Goal: Task Accomplishment & Management: Manage account settings

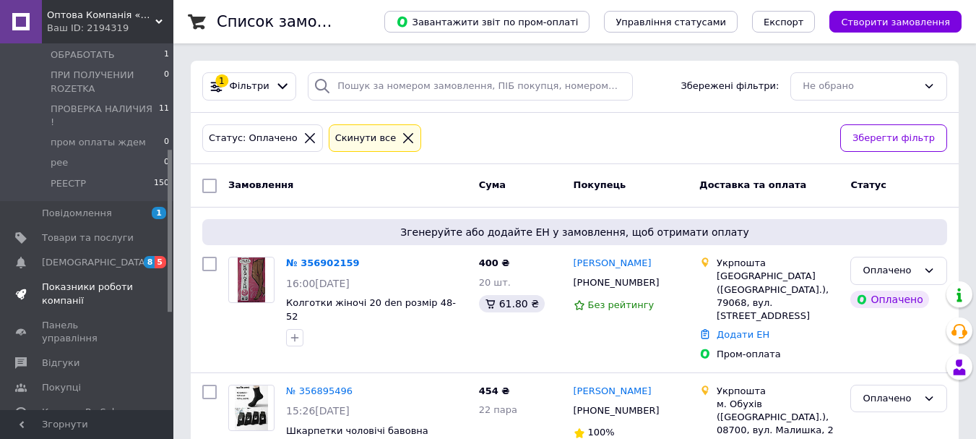
scroll to position [289, 0]
click at [76, 221] on link "Товари та послуги" at bounding box center [89, 233] width 178 height 25
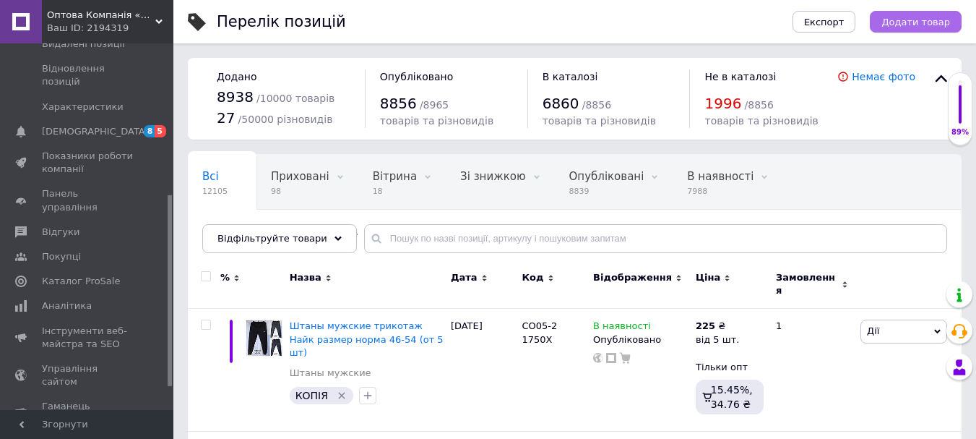
click at [908, 28] on button "Додати товар" at bounding box center [916, 22] width 92 height 22
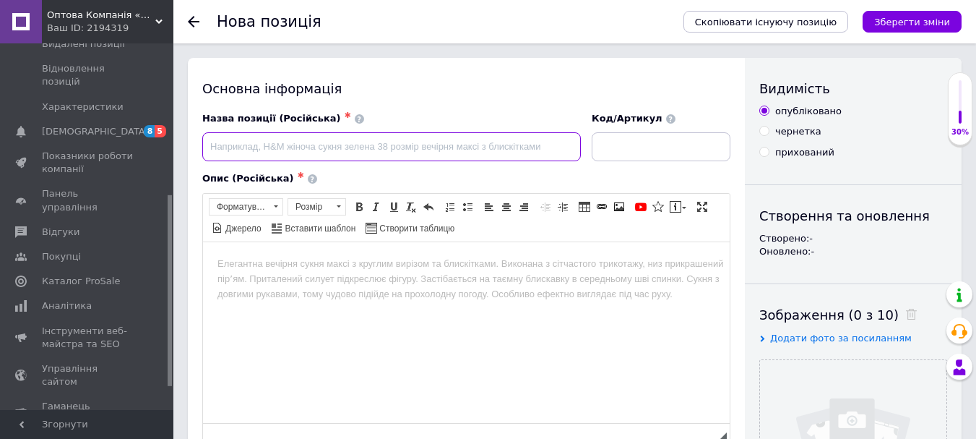
click at [250, 150] on input at bounding box center [391, 146] width 379 height 29
type input "Брюки женские"
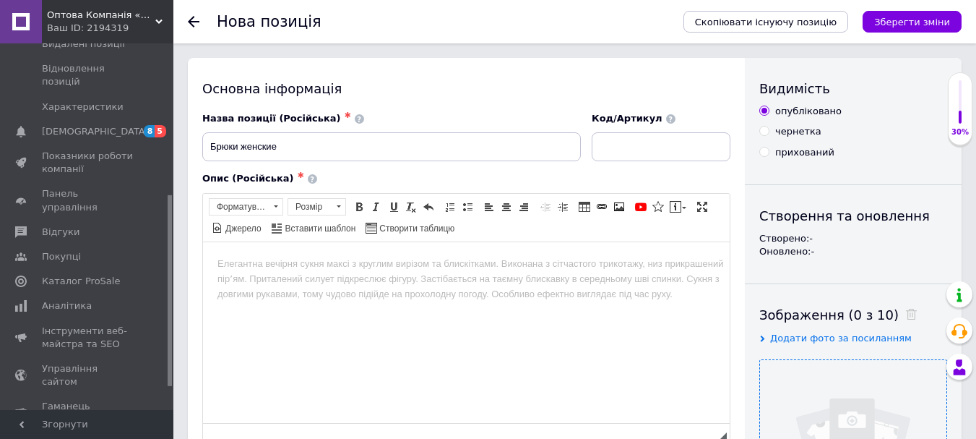
click at [631, 158] on input at bounding box center [661, 146] width 139 height 29
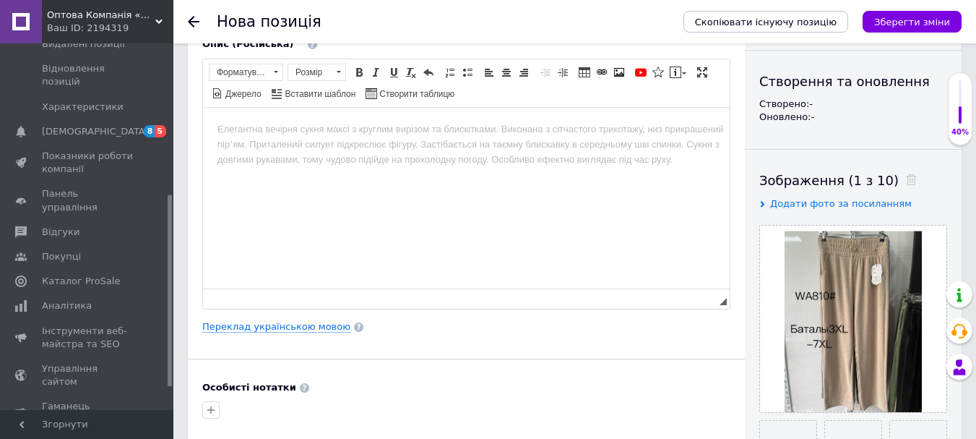
scroll to position [289, 0]
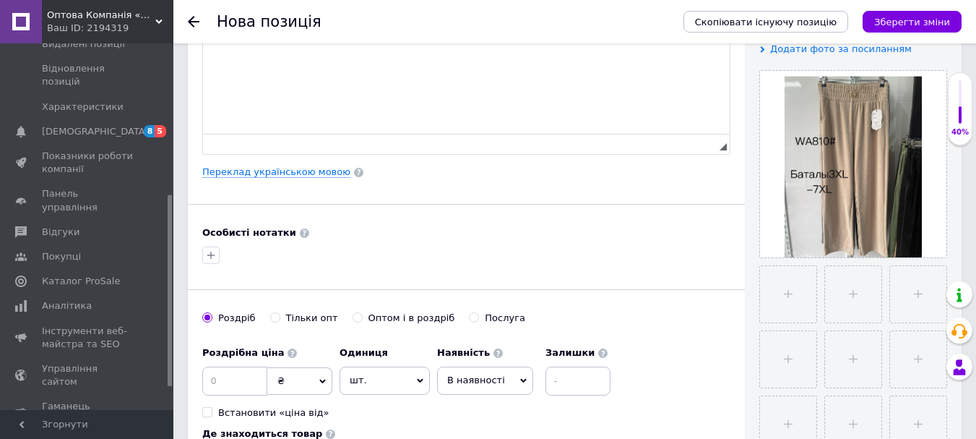
type input "OT810 0600"
click at [286, 319] on div "Тільки опт" at bounding box center [312, 317] width 52 height 13
click at [280, 319] on input "Тільки опт" at bounding box center [274, 316] width 9 height 9
radio input "true"
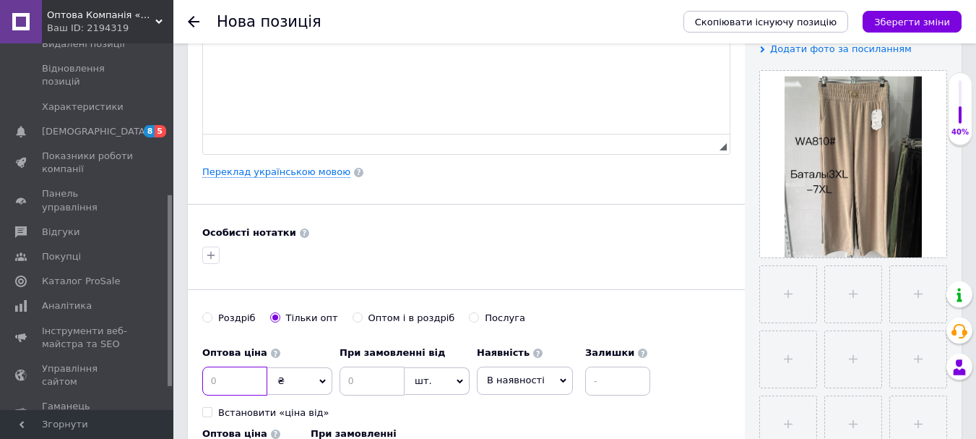
click at [238, 380] on input at bounding box center [234, 380] width 65 height 29
type input "5"
type input "6.6"
click at [355, 381] on input at bounding box center [372, 380] width 65 height 29
type input "6"
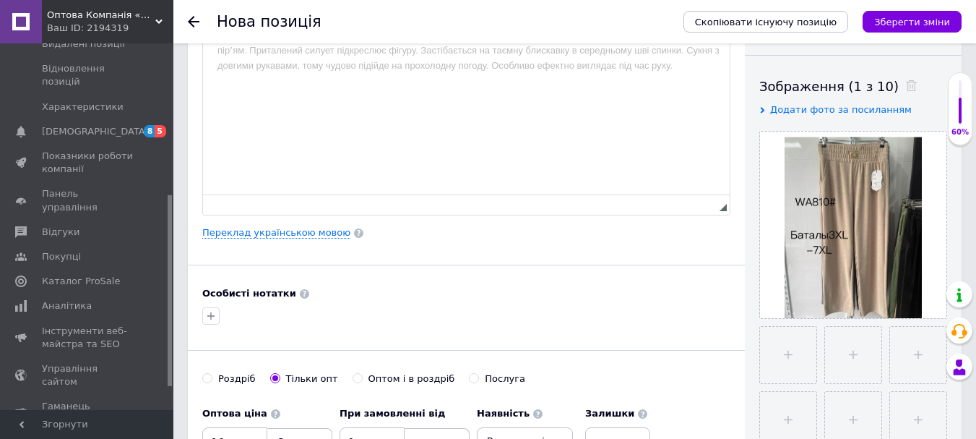
scroll to position [0, 0]
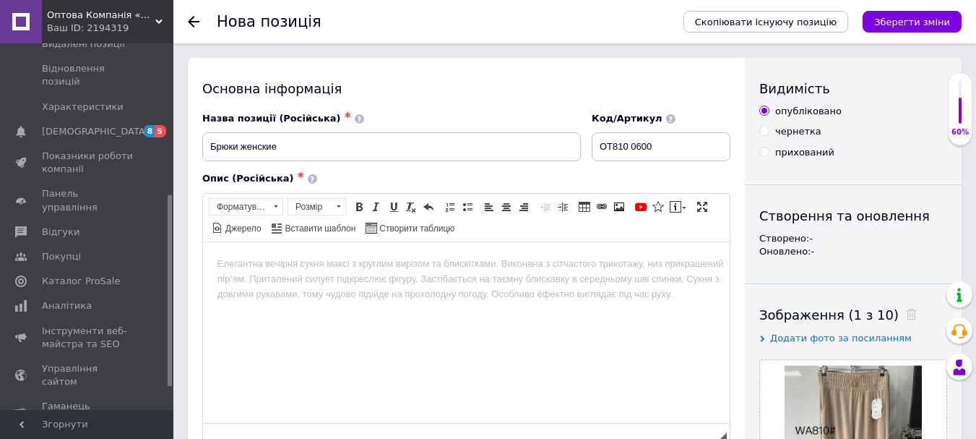
drag, startPoint x: 566, startPoint y: 173, endPoint x: 548, endPoint y: 142, distance: 36.9
click at [366, 142] on input "Брюки женские" at bounding box center [391, 146] width 379 height 29
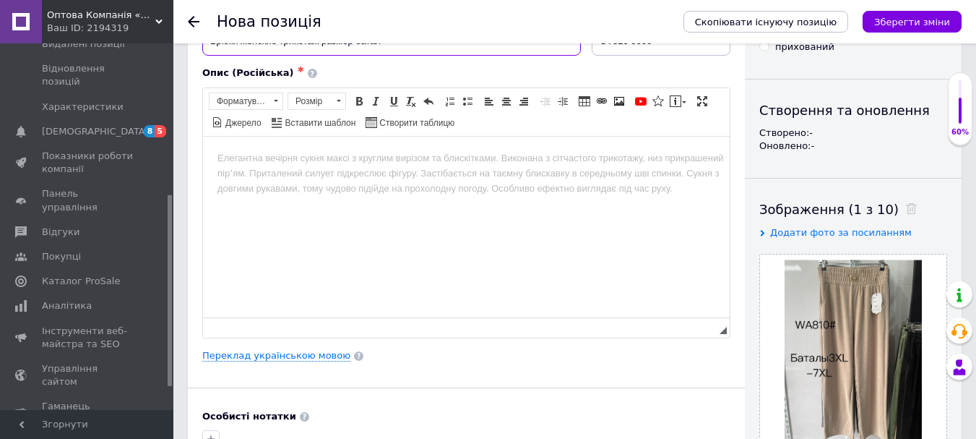
scroll to position [72, 0]
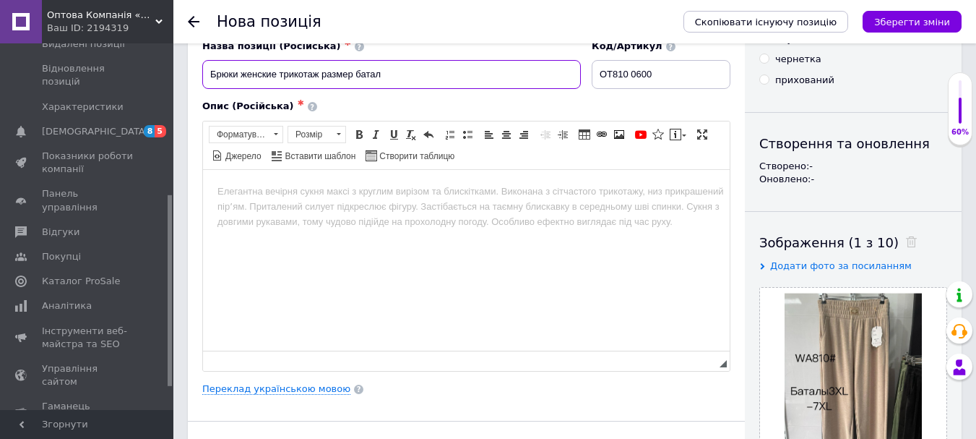
click at [397, 69] on input "Брюки женские трикотаж размер батал" at bounding box center [391, 74] width 379 height 29
drag, startPoint x: 277, startPoint y: 74, endPoint x: 194, endPoint y: 73, distance: 82.4
click at [194, 73] on div "Основна інформація Назва позиції (Російська) ✱ Брюки женские трикотаж размер ба…" at bounding box center [466, 416] width 557 height 860
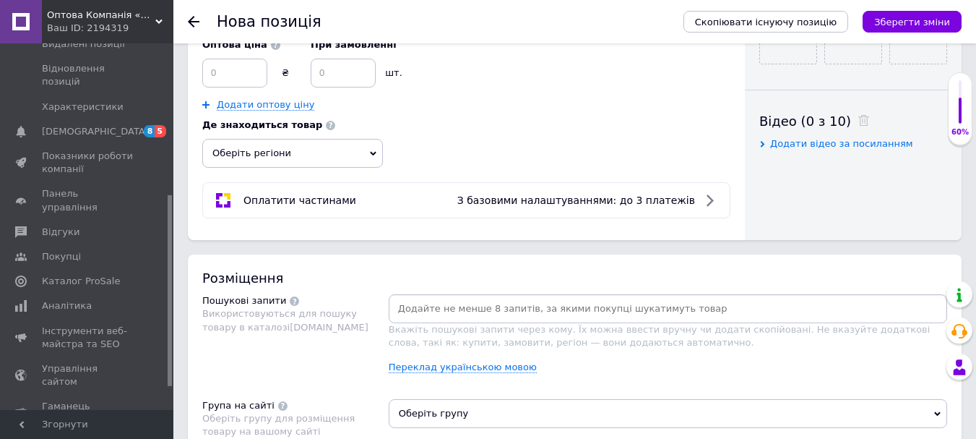
scroll to position [795, 0]
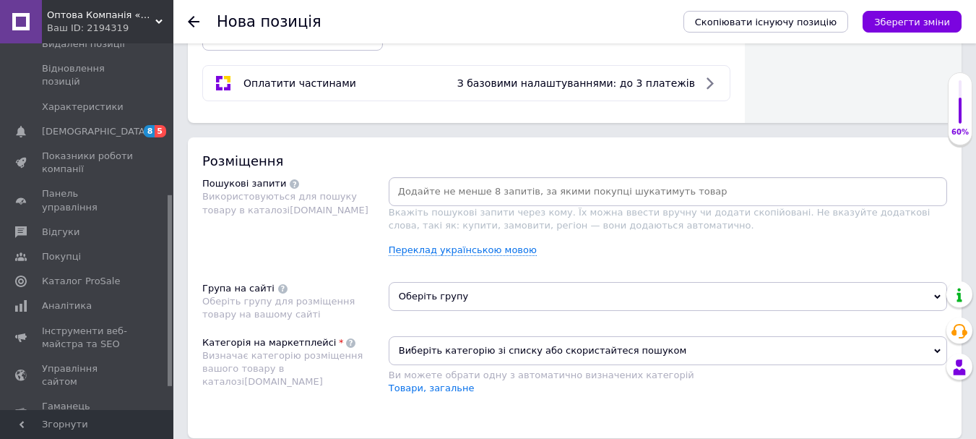
type input "Брюки женские трикотаж размер батал 3XL-7XL Микс (от 6 шт)"
click at [433, 189] on input at bounding box center [668, 192] width 553 height 22
paste input "Брюки женские"
type input "Брюки женские"
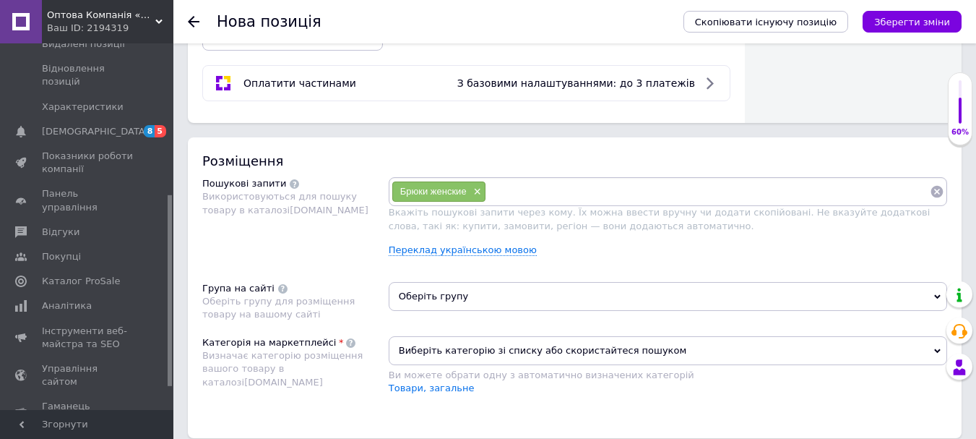
paste input "Брюки женские"
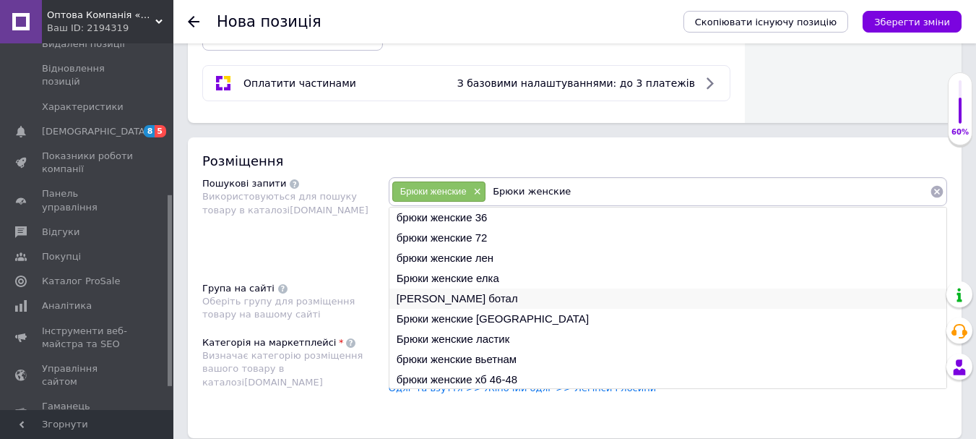
type input "Брюки женские"
click at [471, 298] on li "Брюки Женские ботал" at bounding box center [667, 298] width 557 height 20
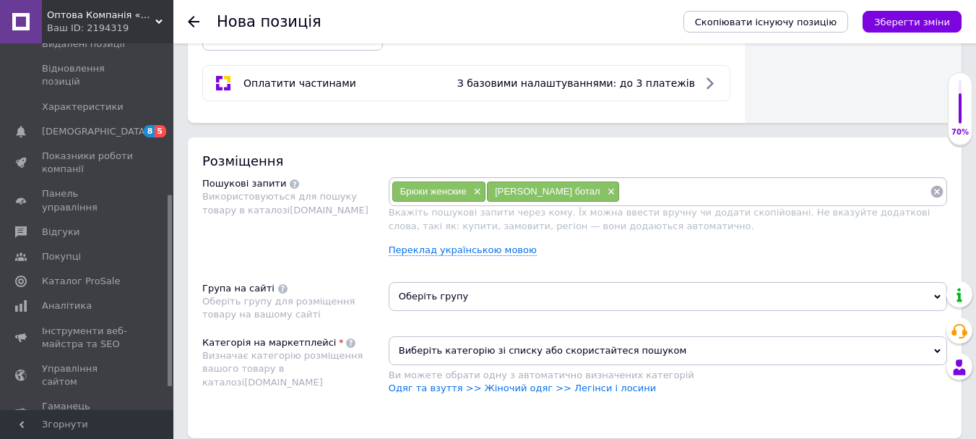
click at [671, 204] on div "Брюки женские × Брюки Женские ботал ×" at bounding box center [668, 191] width 559 height 29
click at [653, 191] on input at bounding box center [775, 192] width 310 height 22
paste input "Брюки женские"
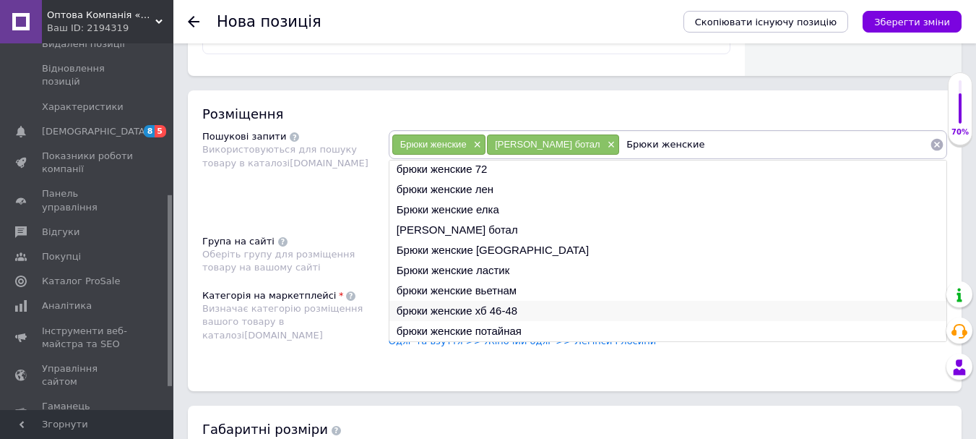
scroll to position [867, 0]
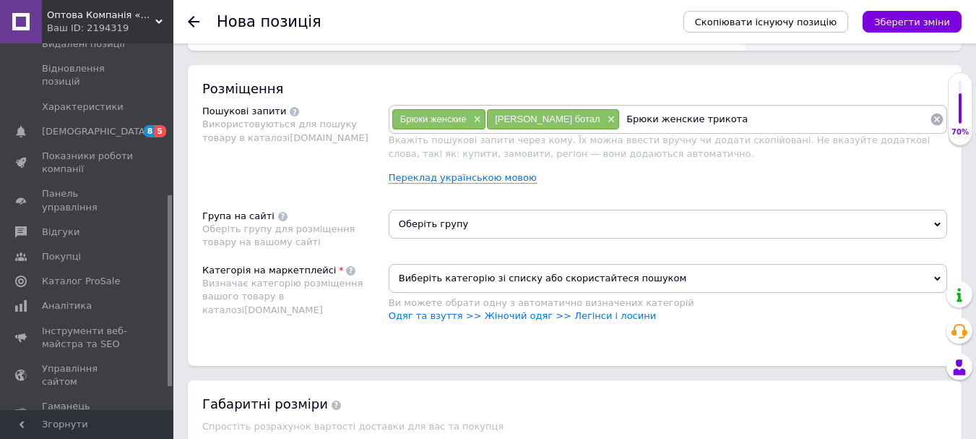
type input "Брюки женские трикотаж"
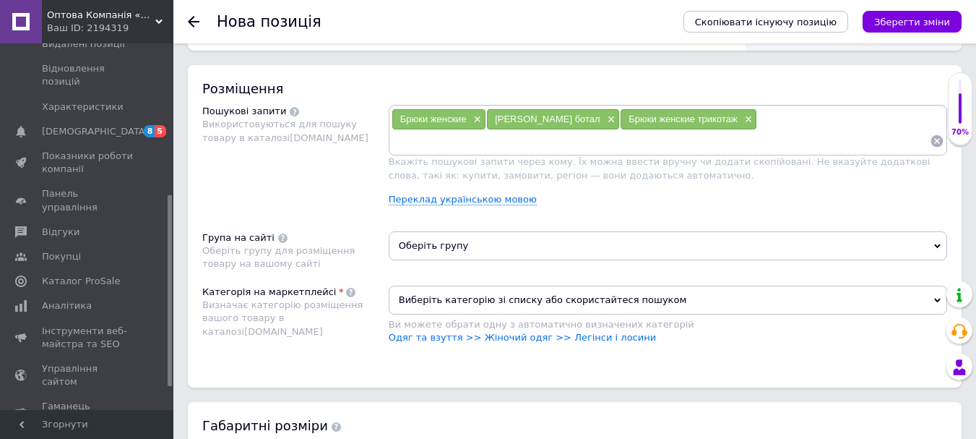
paste input "Брюки женские"
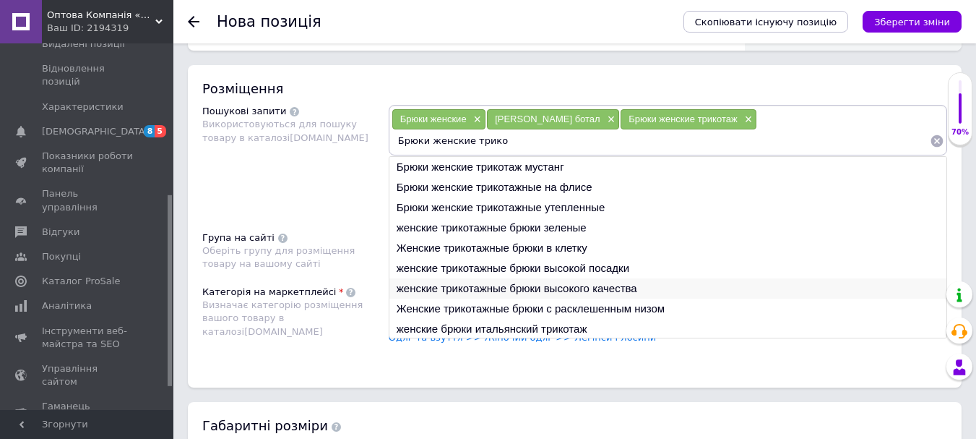
type input "Брюки женские трико"
click at [523, 289] on li "женские трикотажные брюки высокого качества" at bounding box center [667, 288] width 557 height 20
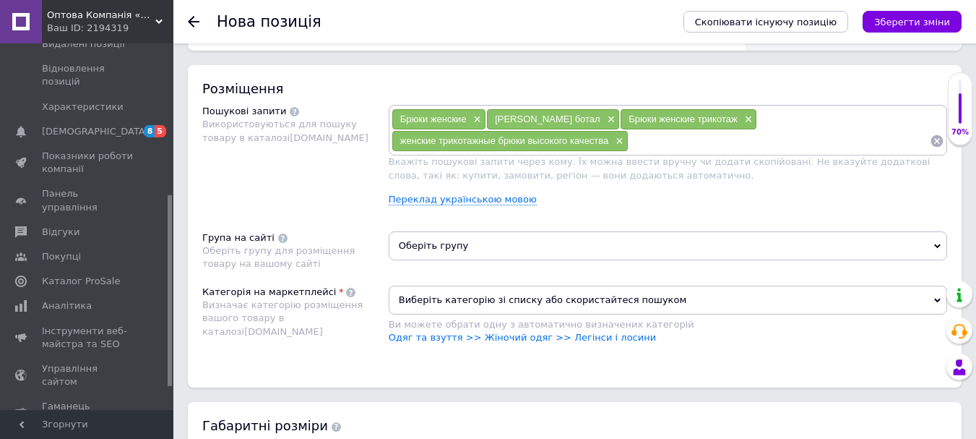
click at [448, 250] on span "Оберіть групу" at bounding box center [668, 245] width 559 height 29
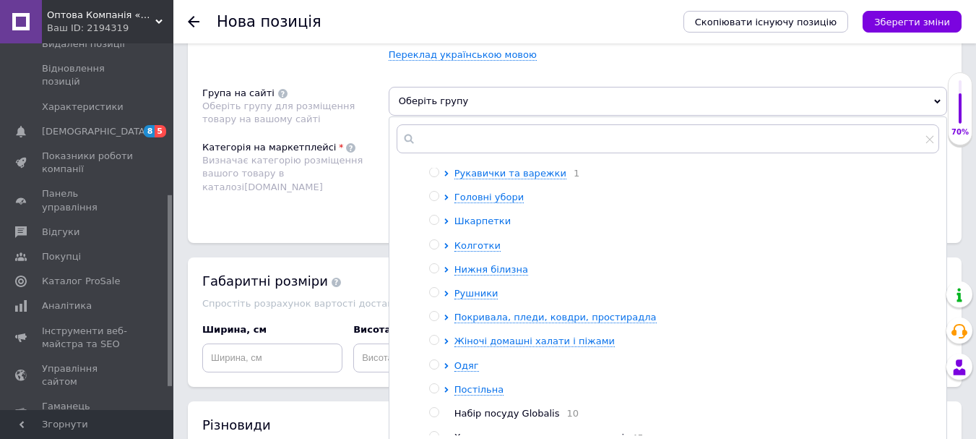
scroll to position [38, 0]
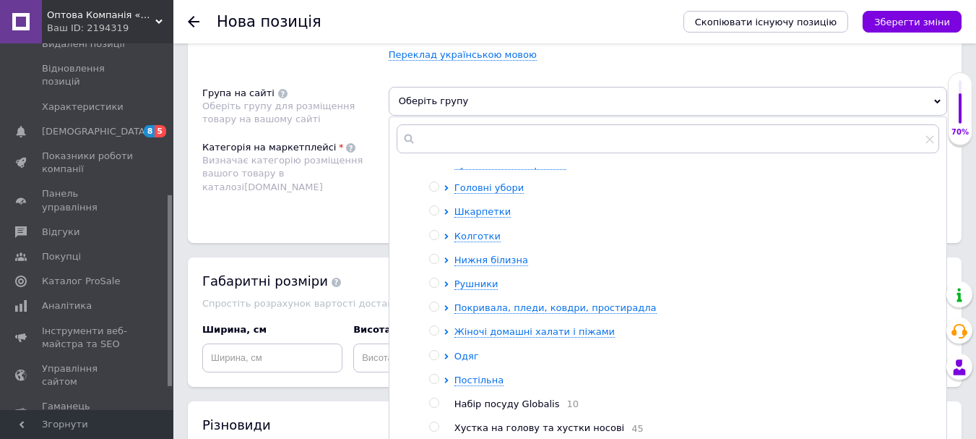
click at [461, 352] on span "Одяг" at bounding box center [466, 355] width 25 height 11
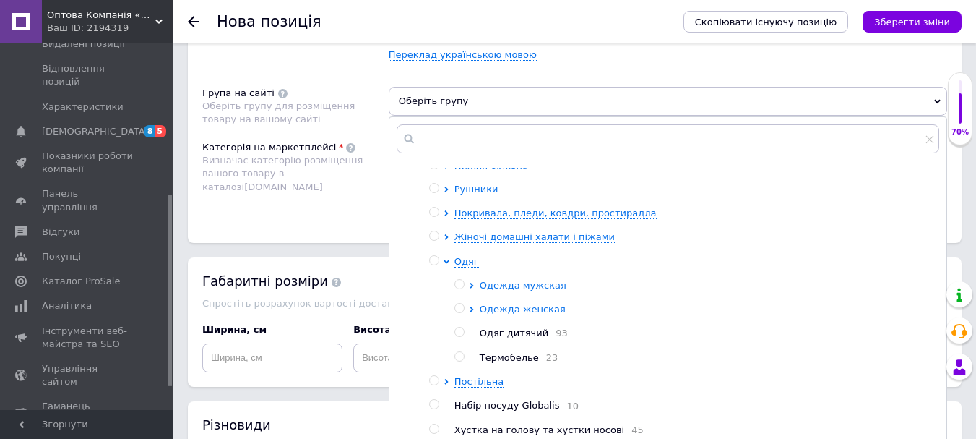
scroll to position [137, 0]
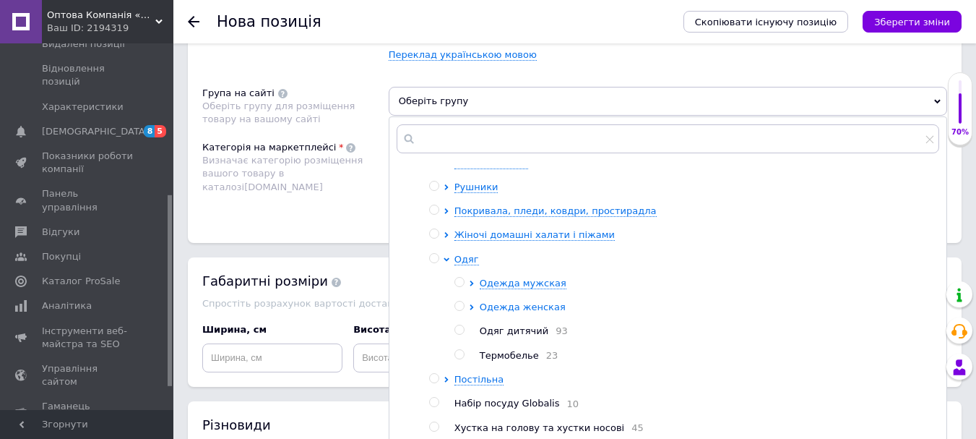
click at [470, 304] on icon at bounding box center [472, 307] width 6 height 6
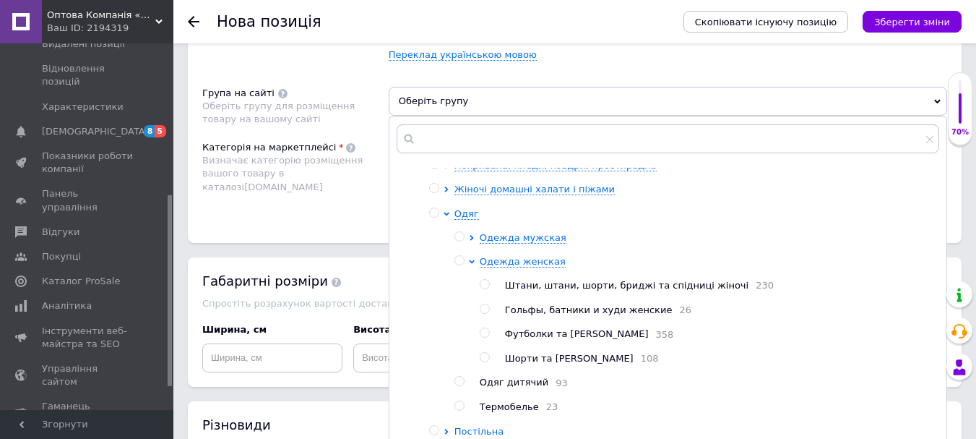
scroll to position [209, 0]
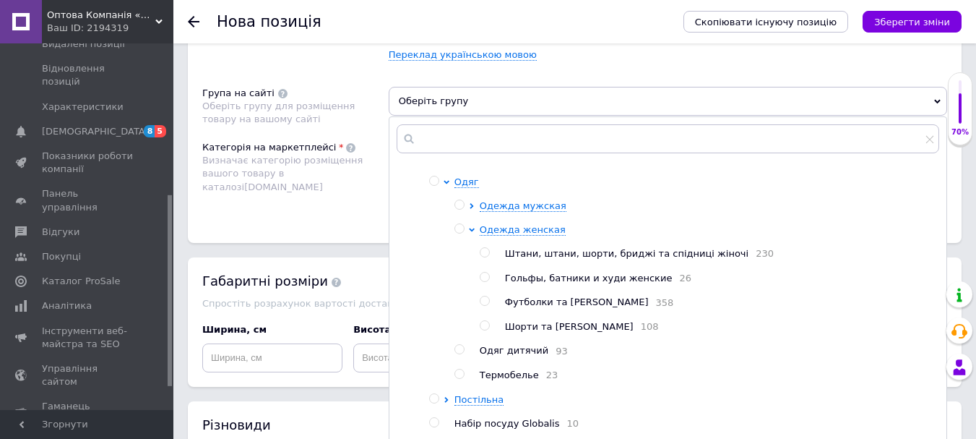
click at [485, 257] on input "radio" at bounding box center [484, 252] width 9 height 9
radio input "true"
click at [233, 204] on div "Категорія на маркетплейсі Визначає категорію розміщення вашого товару в каталоз…" at bounding box center [295, 177] width 186 height 73
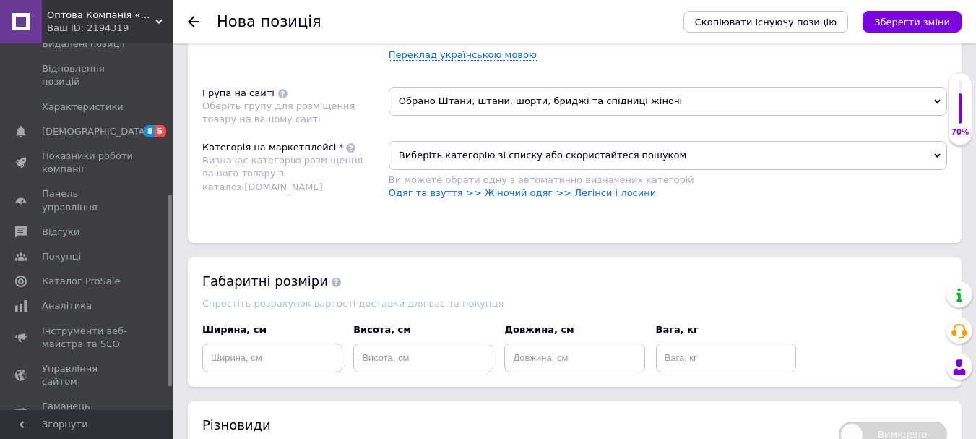
click at [457, 161] on span "Виберіть категорію зі списку або скористайтеся пошуком" at bounding box center [668, 155] width 559 height 29
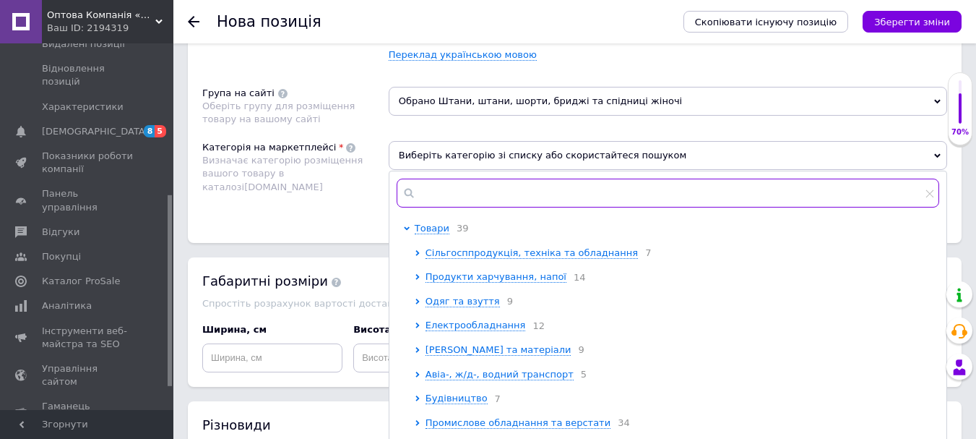
click at [431, 189] on input "text" at bounding box center [668, 192] width 543 height 29
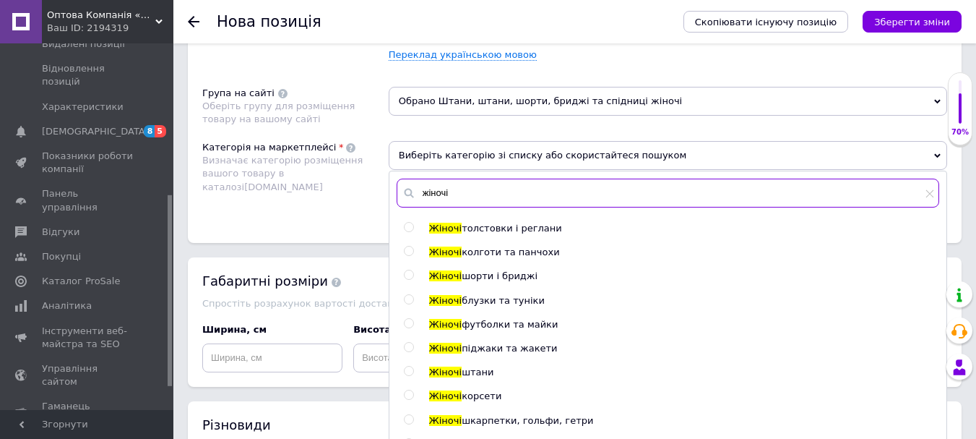
type input "жіночі"
click at [471, 371] on span "штани" at bounding box center [478, 371] width 32 height 11
radio input "true"
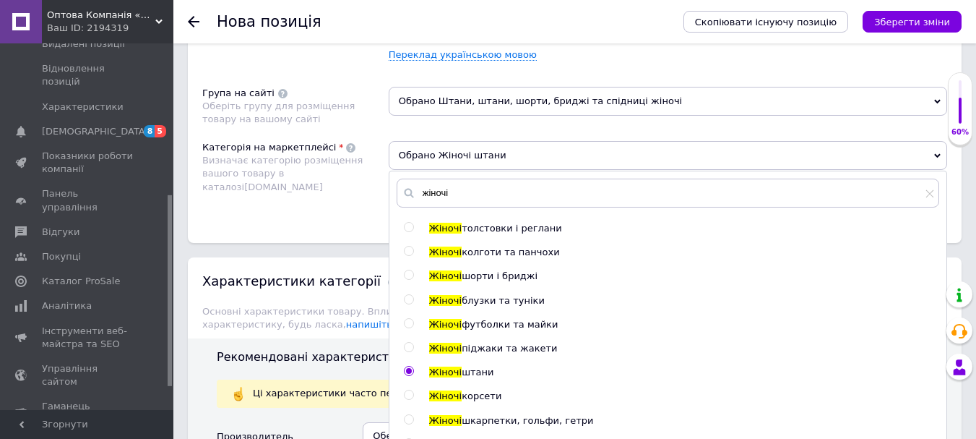
click at [297, 226] on div "Розміщення Пошукові запити Використовуються для пошуку товару в каталозі Prom.u…" at bounding box center [575, 82] width 774 height 322
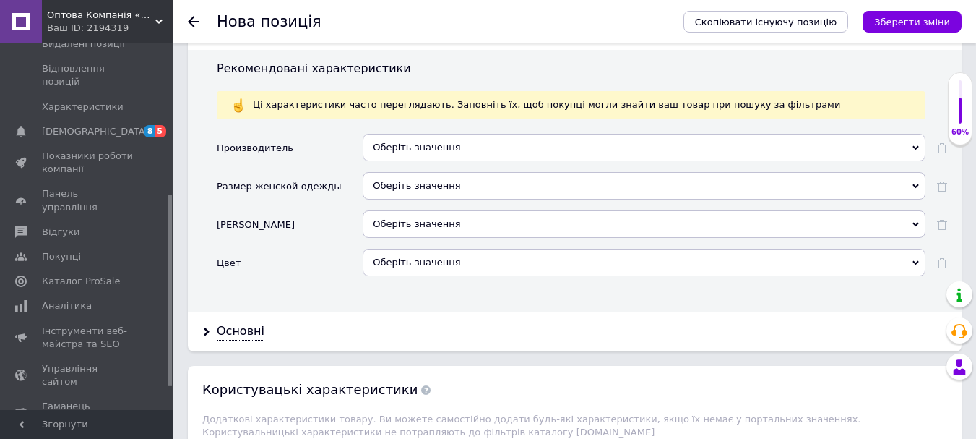
scroll to position [1301, 0]
click at [411, 259] on div "Оберіть значення" at bounding box center [644, 261] width 563 height 27
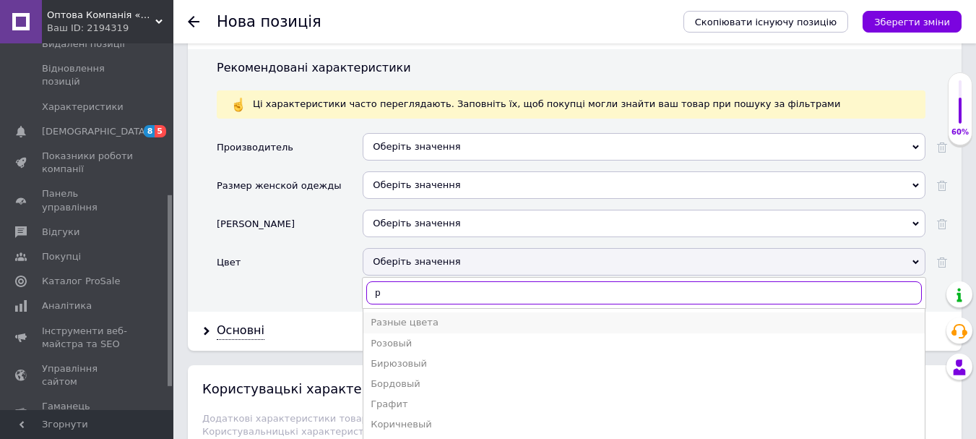
type input "р"
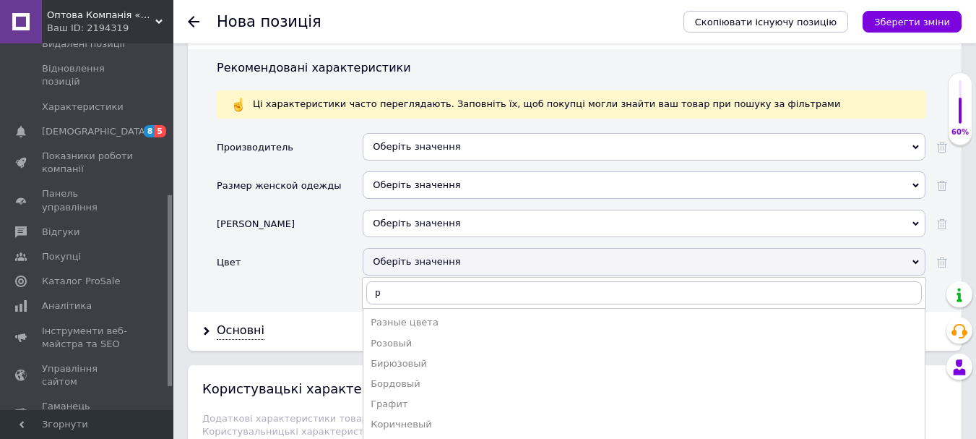
drag, startPoint x: 399, startPoint y: 301, endPoint x: 347, endPoint y: 308, distance: 52.4
click at [399, 312] on li "Разные цвета" at bounding box center [643, 322] width 561 height 20
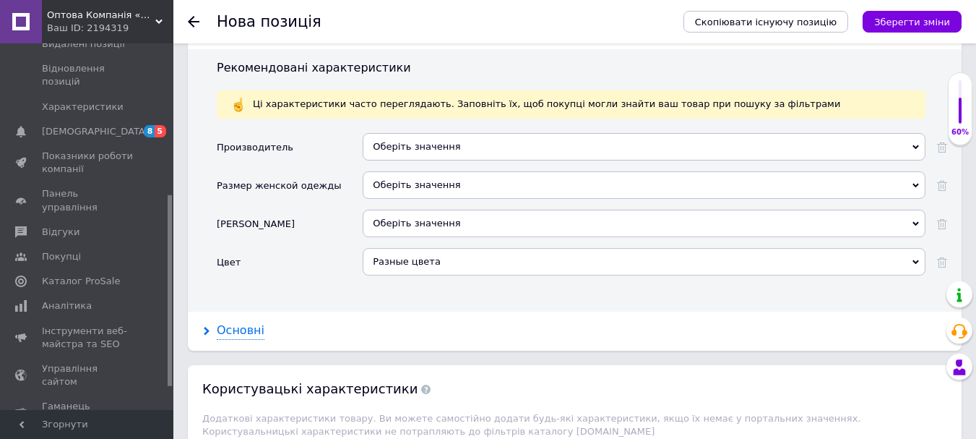
click at [249, 322] on div "Основні" at bounding box center [241, 330] width 48 height 17
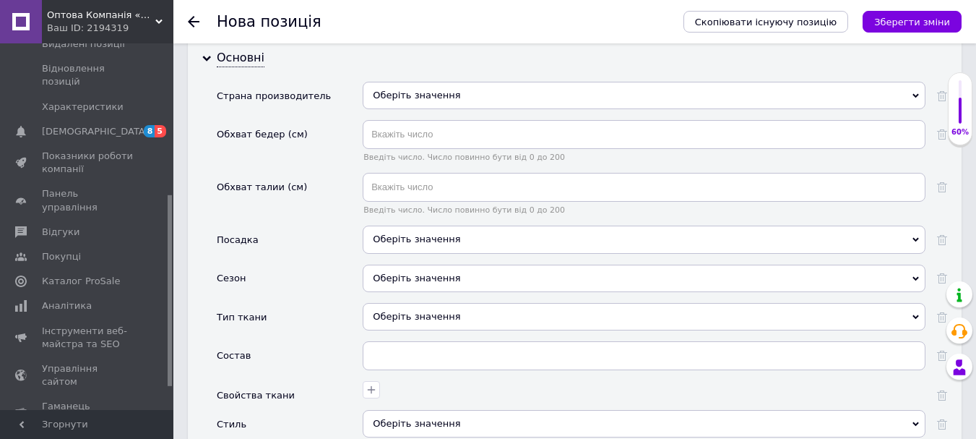
scroll to position [1590, 0]
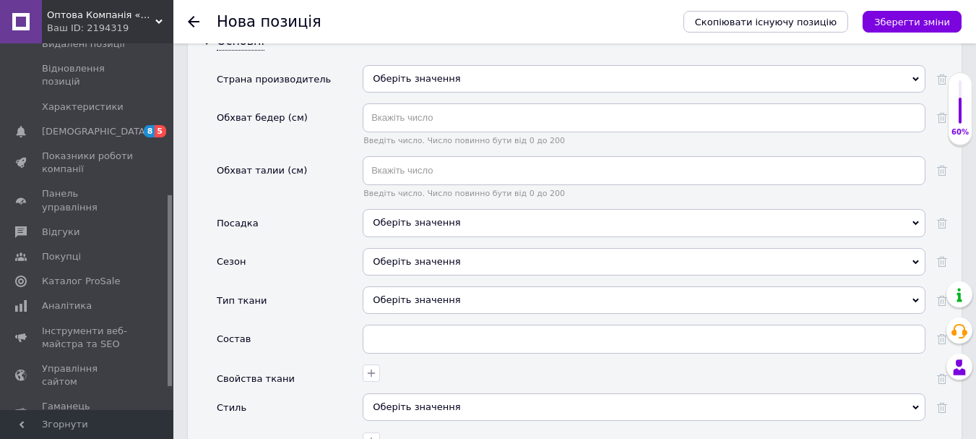
click at [410, 248] on div "Оберіть значення" at bounding box center [644, 261] width 563 height 27
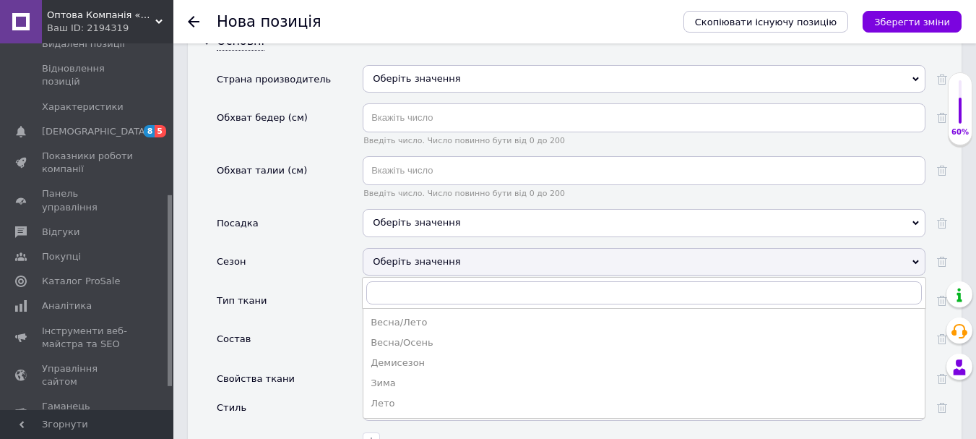
click at [385, 356] on div "Демисезон" at bounding box center [644, 362] width 547 height 13
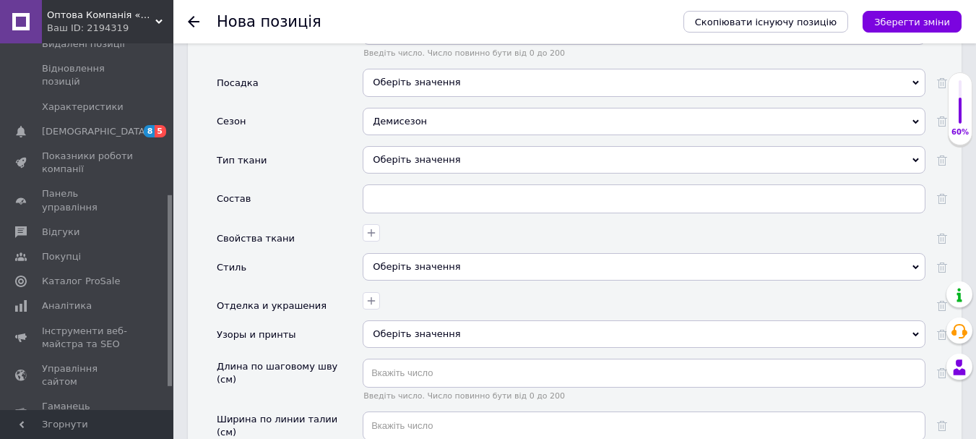
scroll to position [1734, 0]
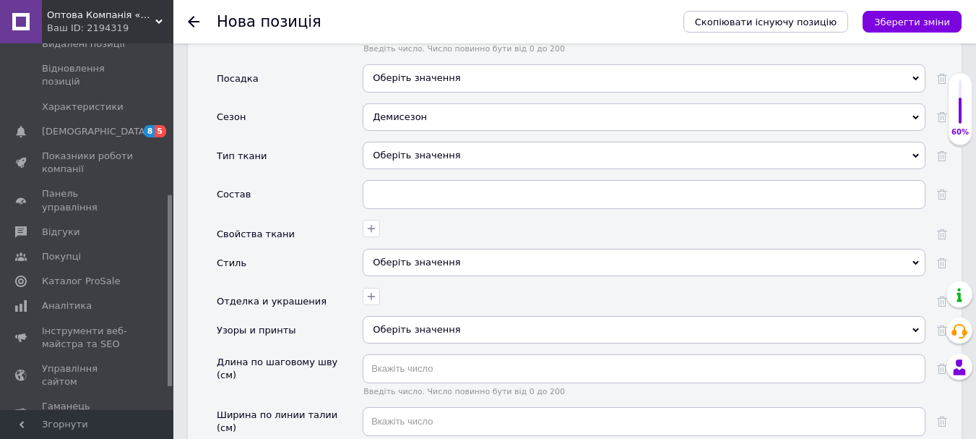
click at [448, 148] on div "Оберіть значення" at bounding box center [644, 155] width 563 height 27
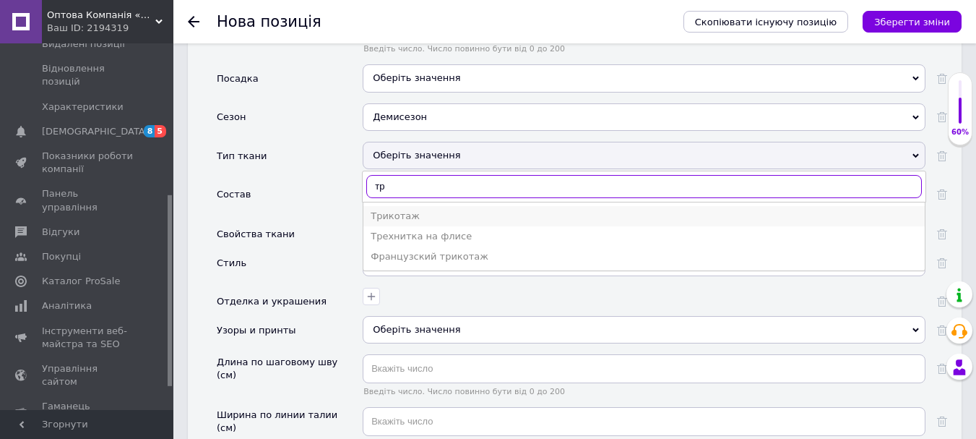
type input "тр"
click at [400, 210] on div "Трикотаж" at bounding box center [644, 216] width 547 height 13
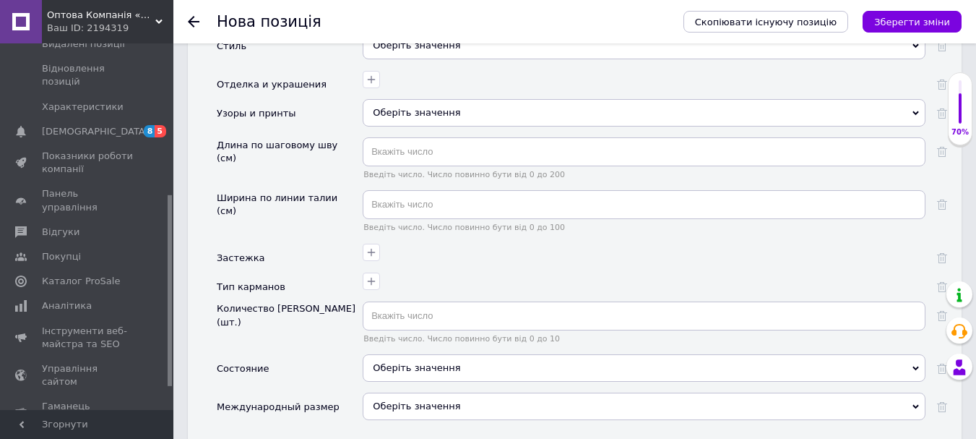
scroll to position [2023, 0]
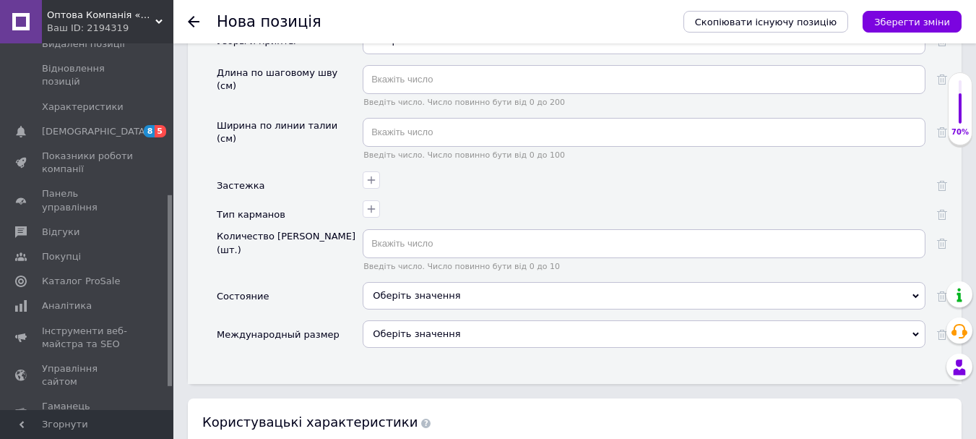
click at [394, 282] on div "Оберіть значення" at bounding box center [644, 295] width 563 height 27
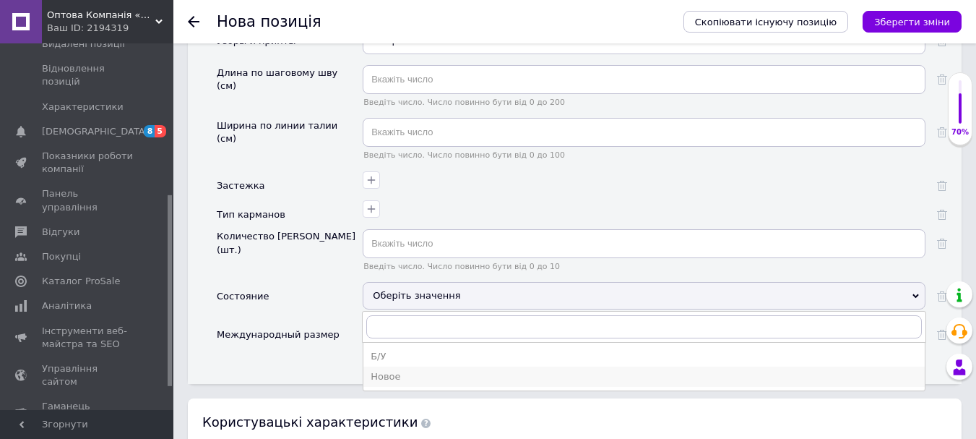
click at [395, 370] on div "Новое" at bounding box center [644, 376] width 547 height 13
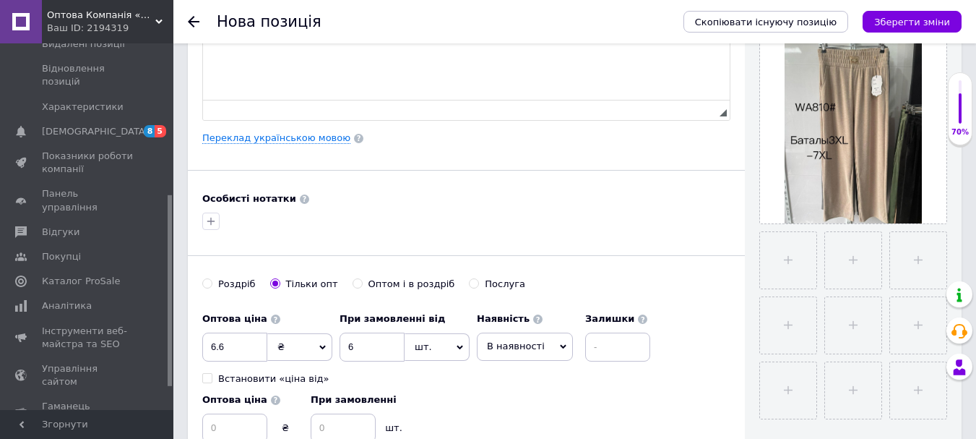
scroll to position [434, 0]
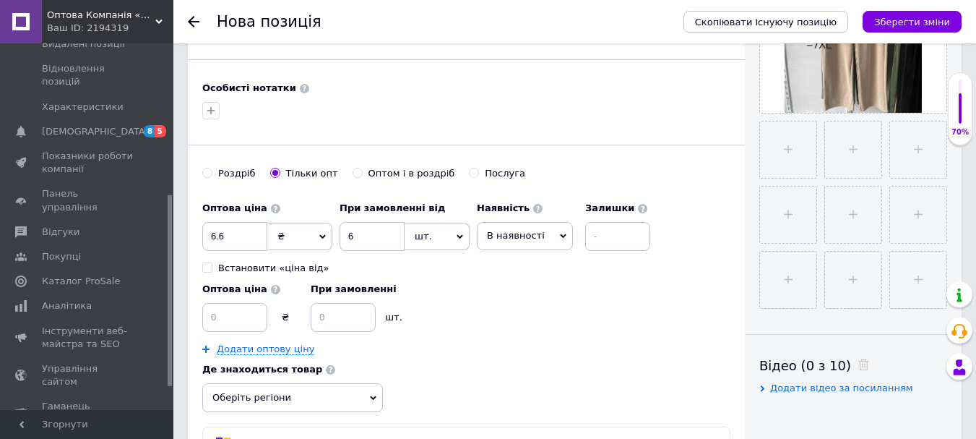
click at [298, 241] on span "₴" at bounding box center [299, 236] width 65 height 27
click at [291, 263] on li "$" at bounding box center [300, 266] width 64 height 20
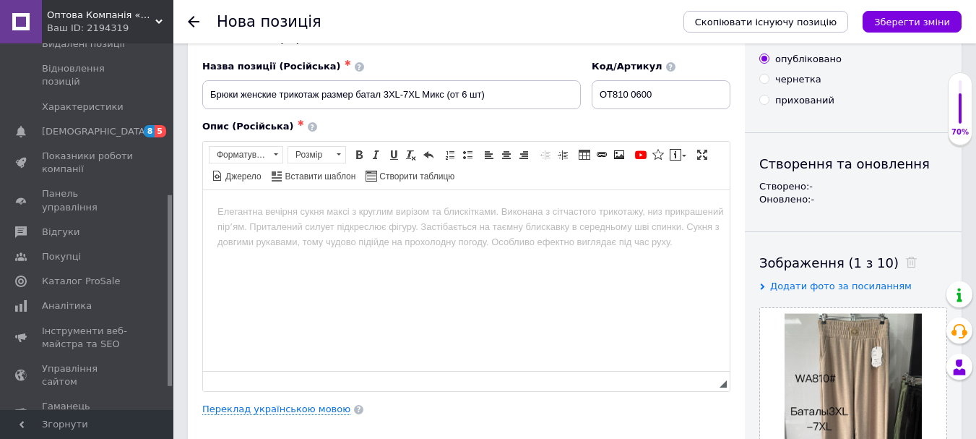
scroll to position [0, 0]
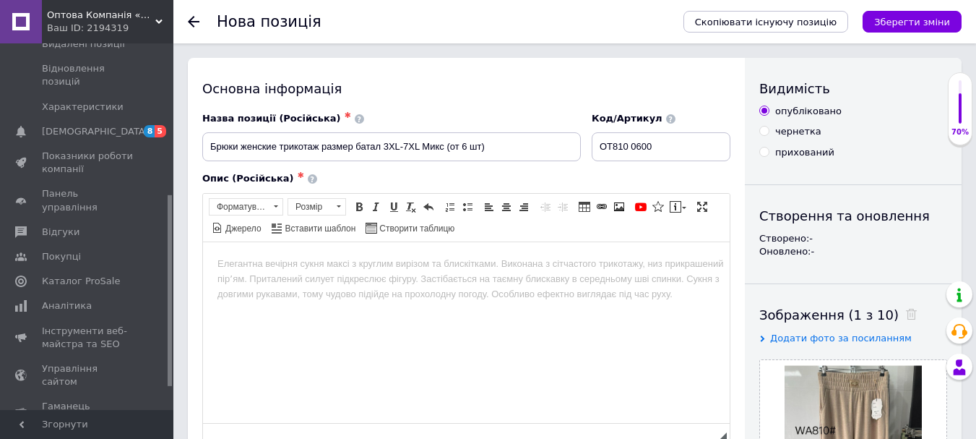
click at [331, 275] on html at bounding box center [466, 263] width 527 height 44
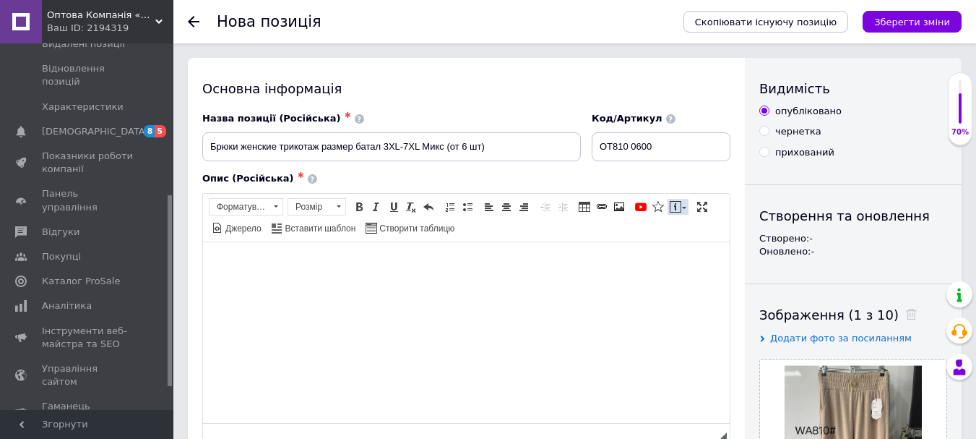
click at [684, 211] on link "Вставити повідомлення" at bounding box center [678, 207] width 21 height 16
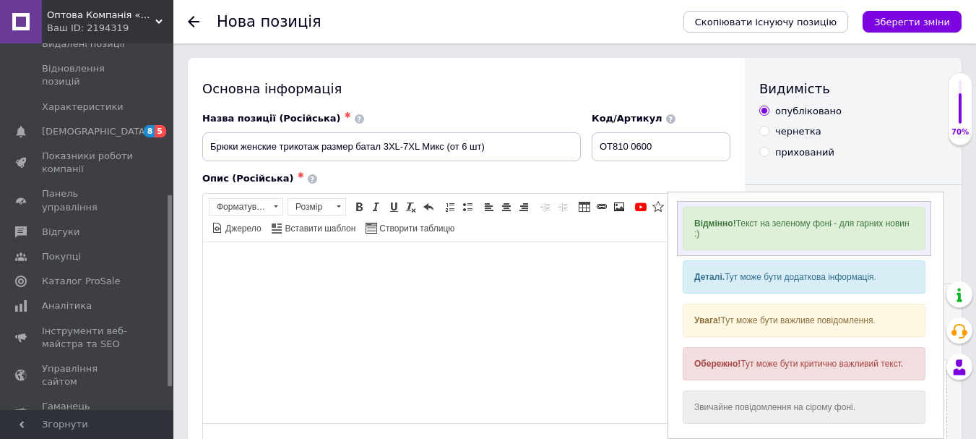
click at [699, 228] on strong "Відмінно!" at bounding box center [715, 223] width 42 height 10
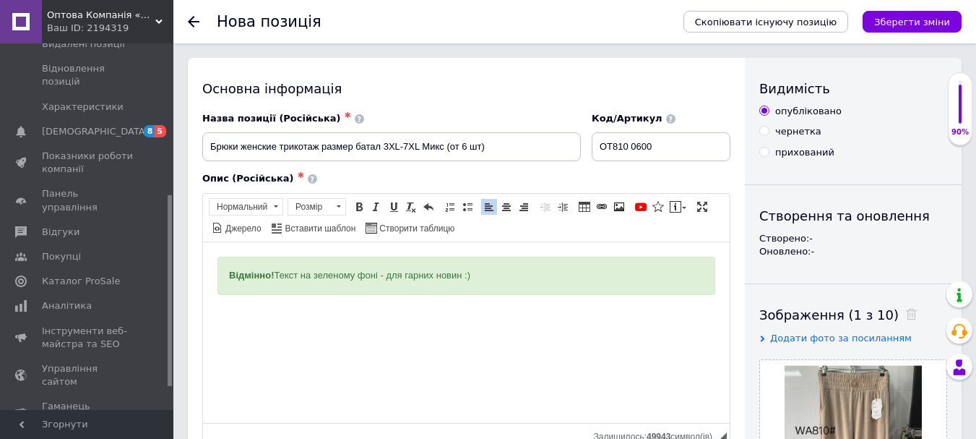
drag, startPoint x: 495, startPoint y: 275, endPoint x: 215, endPoint y: 281, distance: 280.4
click at [215, 281] on html "Відмінно! Текст на зеленому фоні - для гарних новин :)" at bounding box center [466, 287] width 527 height 92
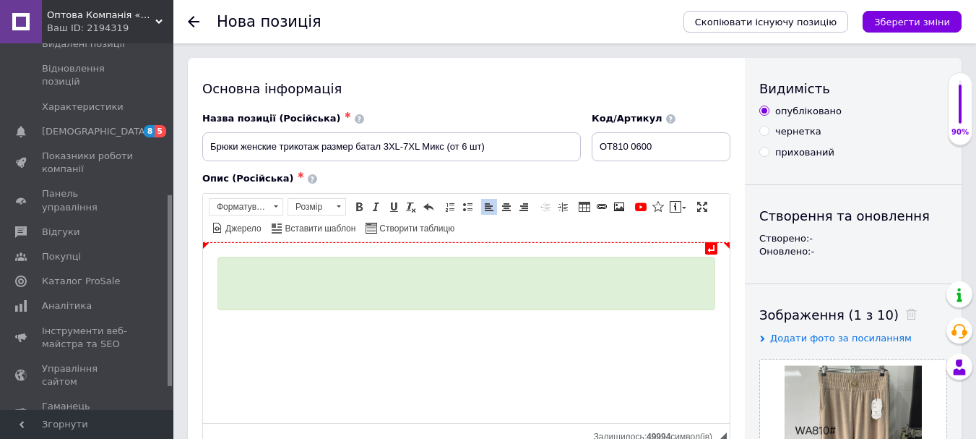
click at [233, 271] on div "Редактор, 72816003-7B82-401E-88CA-B7B4F029B466" at bounding box center [466, 274] width 475 height 15
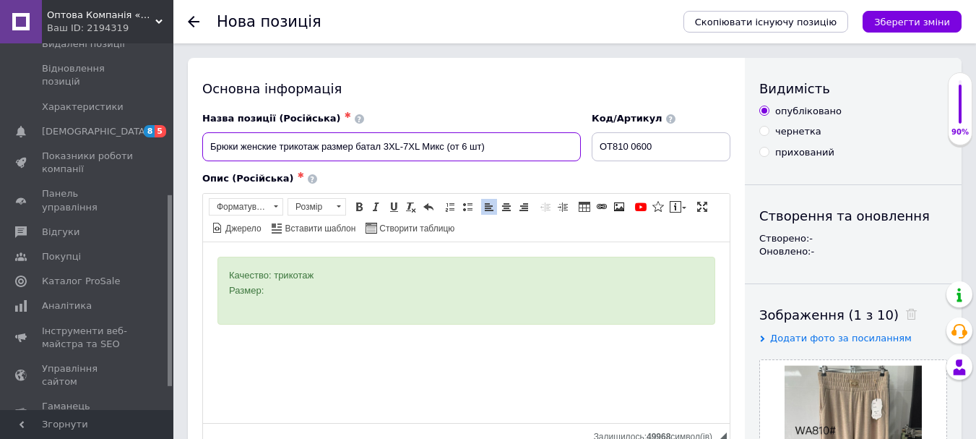
drag, startPoint x: 418, startPoint y: 147, endPoint x: 383, endPoint y: 152, distance: 35.8
click at [383, 152] on input "Брюки женские трикотаж размер батал 3XL-7XL Микс (от 6 шт)" at bounding box center [391, 146] width 379 height 29
click at [271, 294] on div "Размер:" at bounding box center [466, 290] width 475 height 15
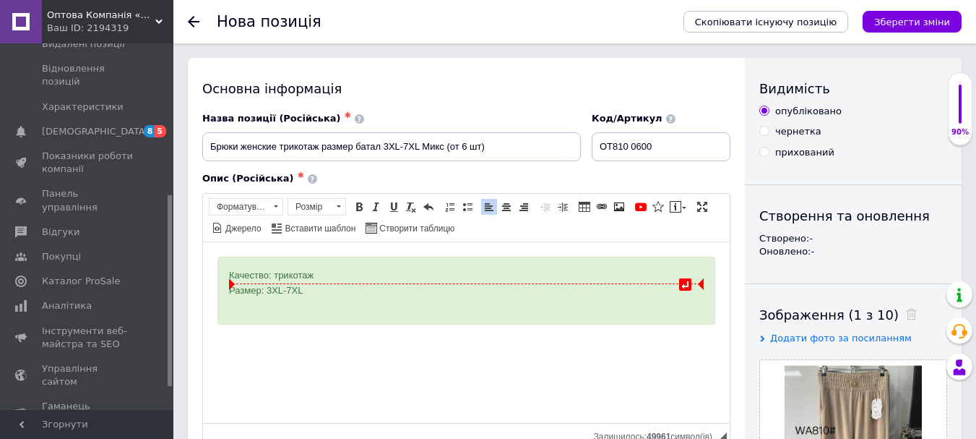
click at [308, 280] on div "Качество: трикотаж" at bounding box center [466, 274] width 475 height 15
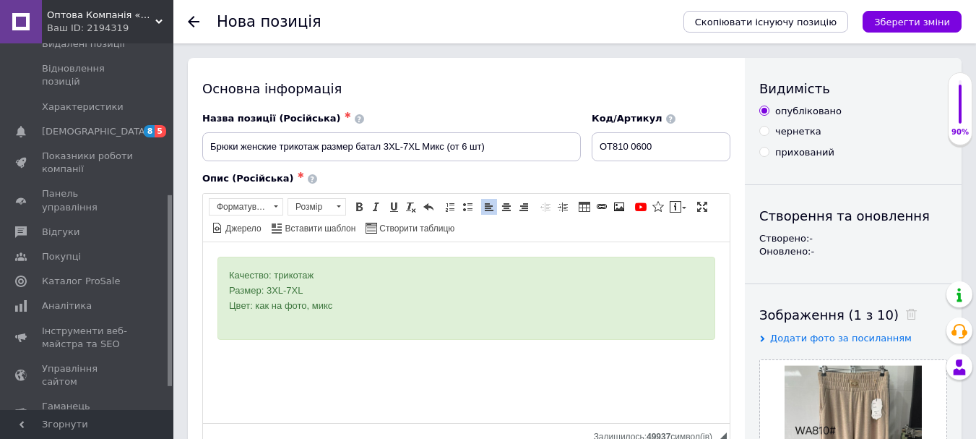
click at [869, 28] on div "Скопіювати існуючу позицію Зберегти зміни" at bounding box center [823, 22] width 278 height 22
click at [895, 21] on icon "Зберегти зміни" at bounding box center [912, 22] width 76 height 11
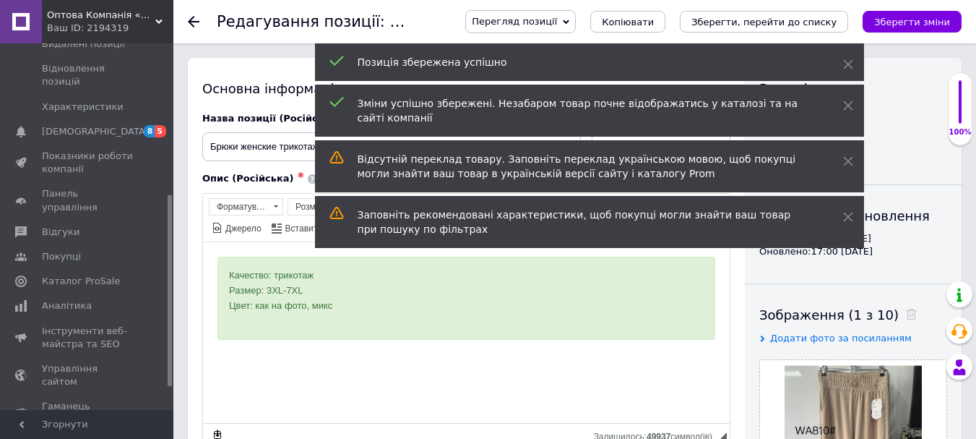
click at [557, 25] on span "Перегляд позиції" at bounding box center [514, 21] width 85 height 11
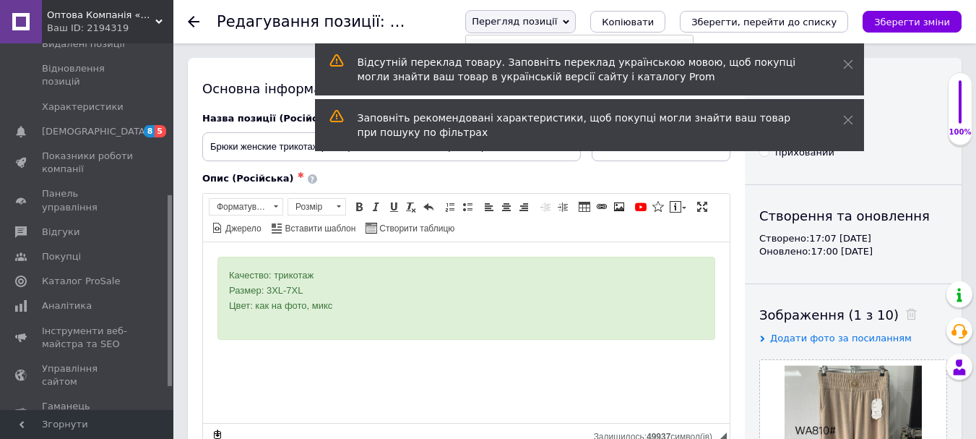
click at [569, 39] on li "Зберегти та переглянути на сайті" at bounding box center [579, 49] width 226 height 20
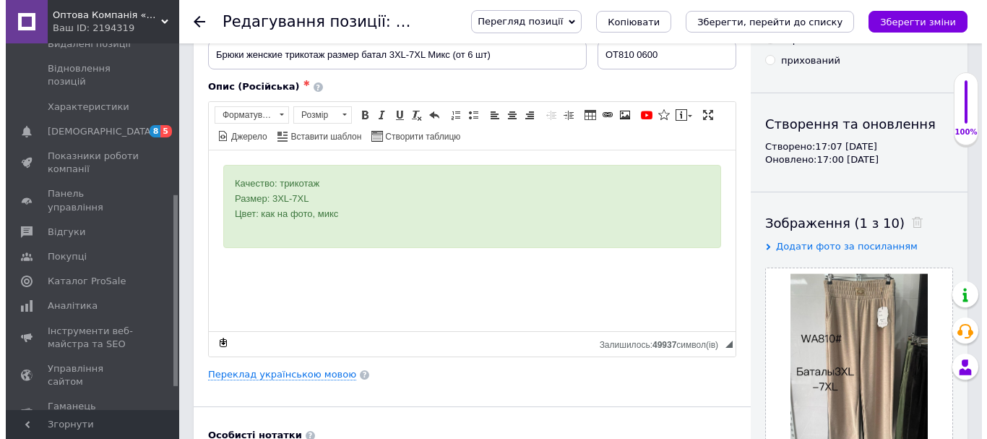
scroll to position [289, 0]
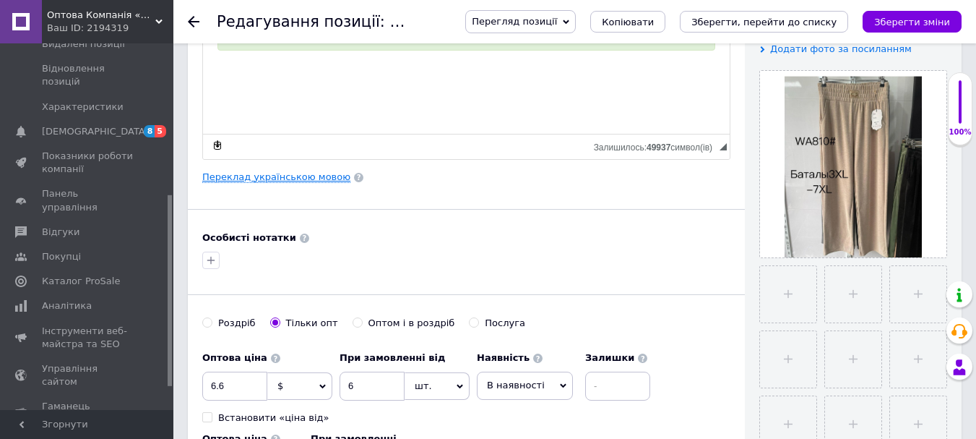
click at [253, 175] on link "Переклад українською мовою" at bounding box center [276, 177] width 148 height 12
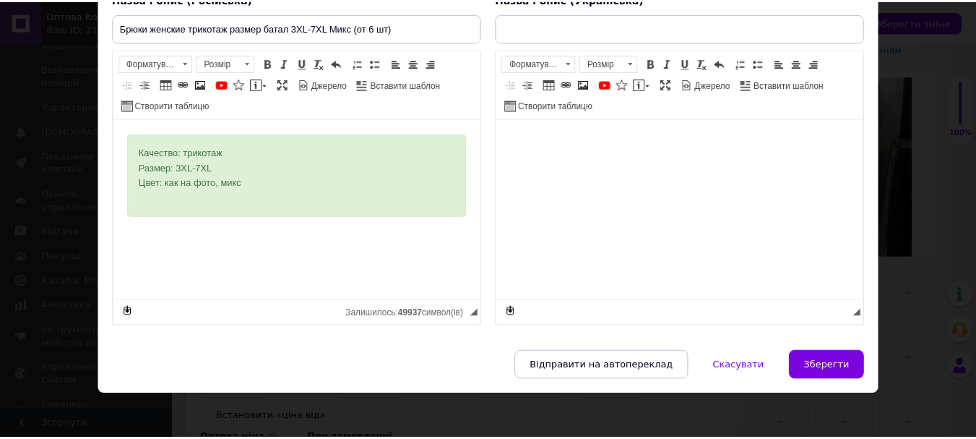
scroll to position [0, 0]
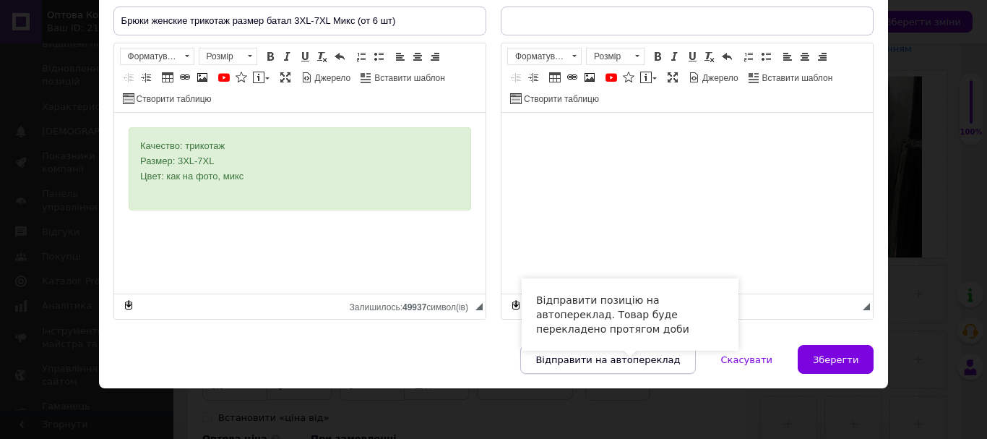
click at [624, 358] on span "Відправити на автопереклад" at bounding box center [607, 359] width 145 height 11
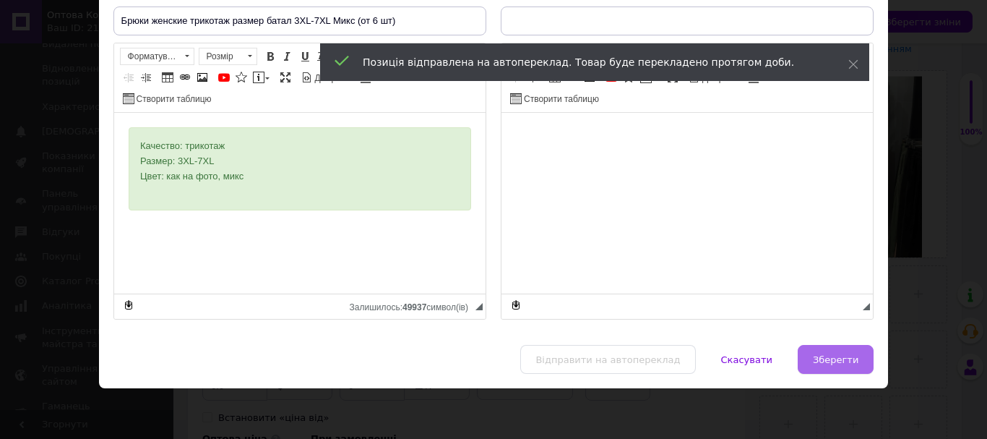
click at [820, 357] on span "Зберегти" at bounding box center [836, 359] width 46 height 11
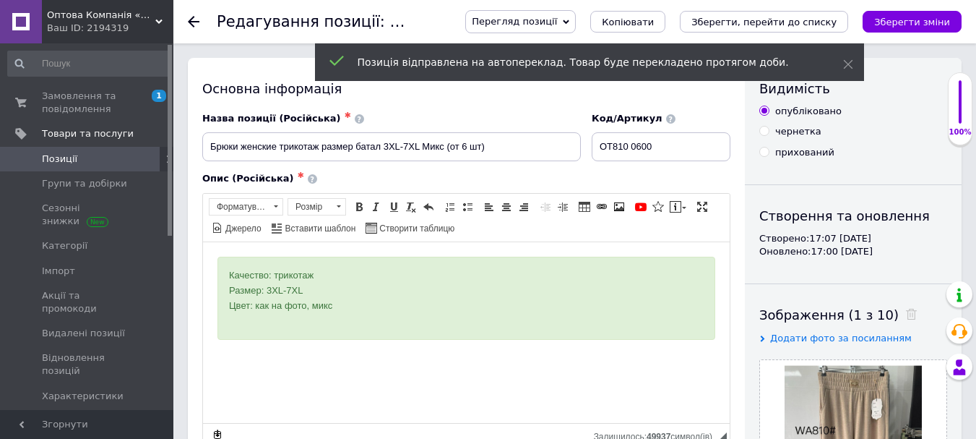
click at [86, 161] on span "Позиції" at bounding box center [88, 158] width 92 height 13
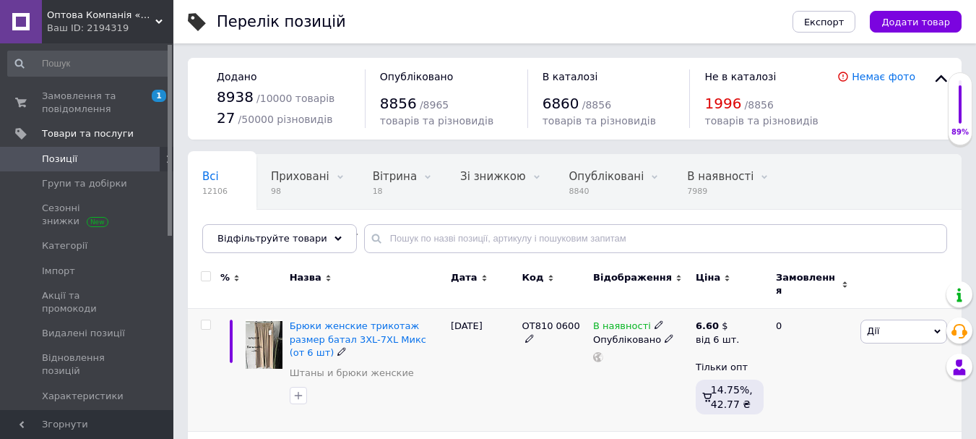
click at [879, 322] on span "Дії" at bounding box center [904, 330] width 87 height 23
click at [845, 369] on li "Підняти на початок групи" at bounding box center [850, 379] width 191 height 20
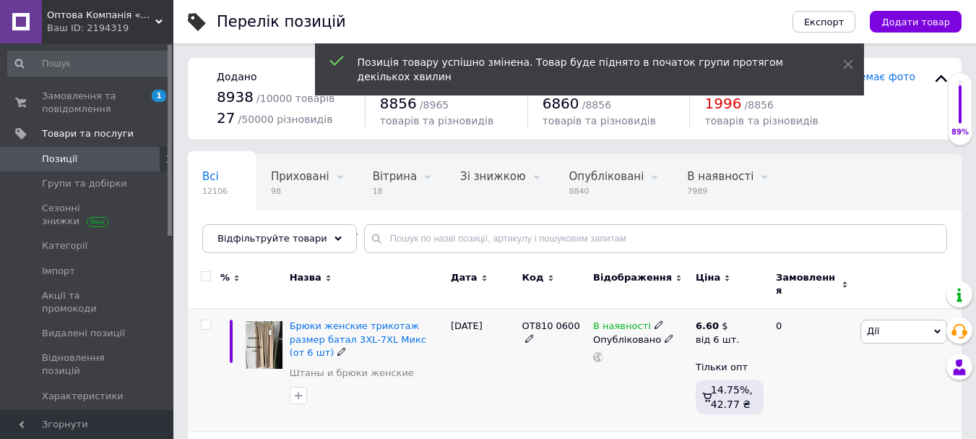
drag, startPoint x: 885, startPoint y: 324, endPoint x: 874, endPoint y: 328, distance: 12.3
click at [882, 325] on span "Дії" at bounding box center [904, 330] width 87 height 23
click at [807, 389] on li "Копіювати" at bounding box center [850, 399] width 191 height 20
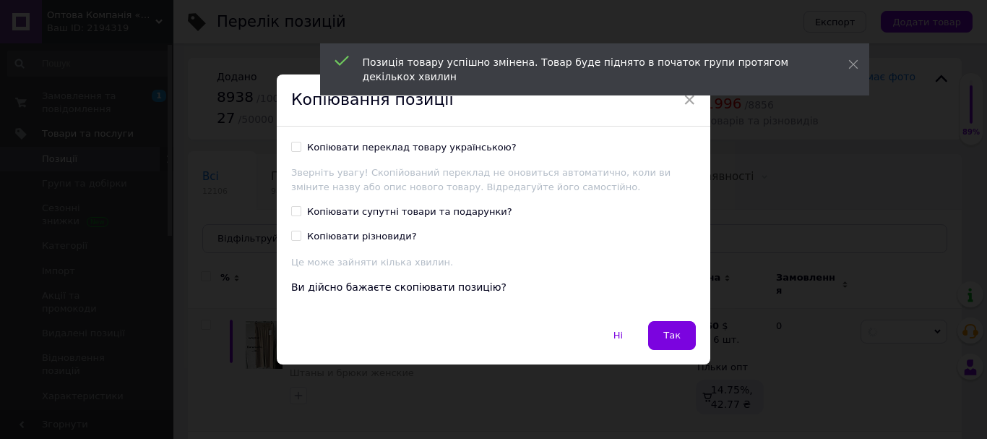
click at [688, 330] on button "Так" at bounding box center [672, 335] width 48 height 29
